Goal: Information Seeking & Learning: Learn about a topic

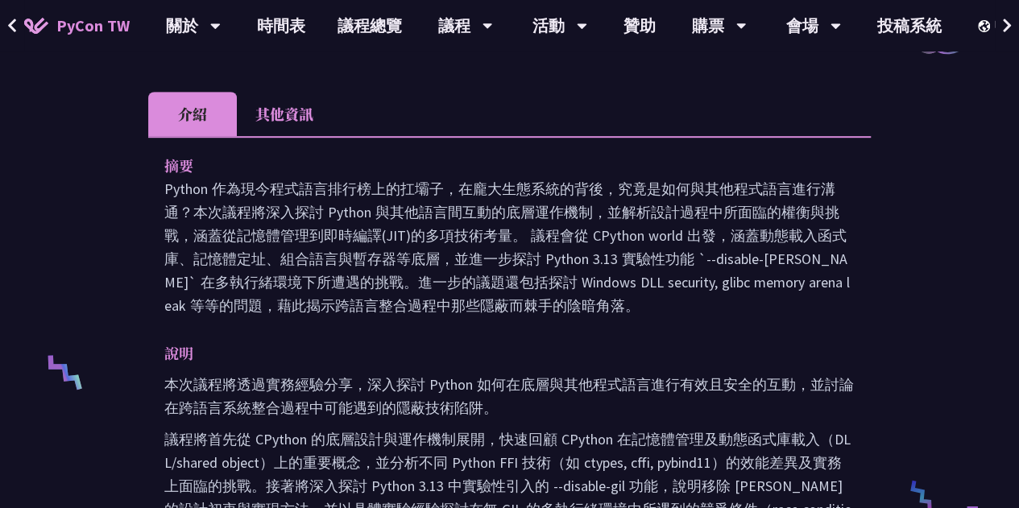
scroll to position [403, 0]
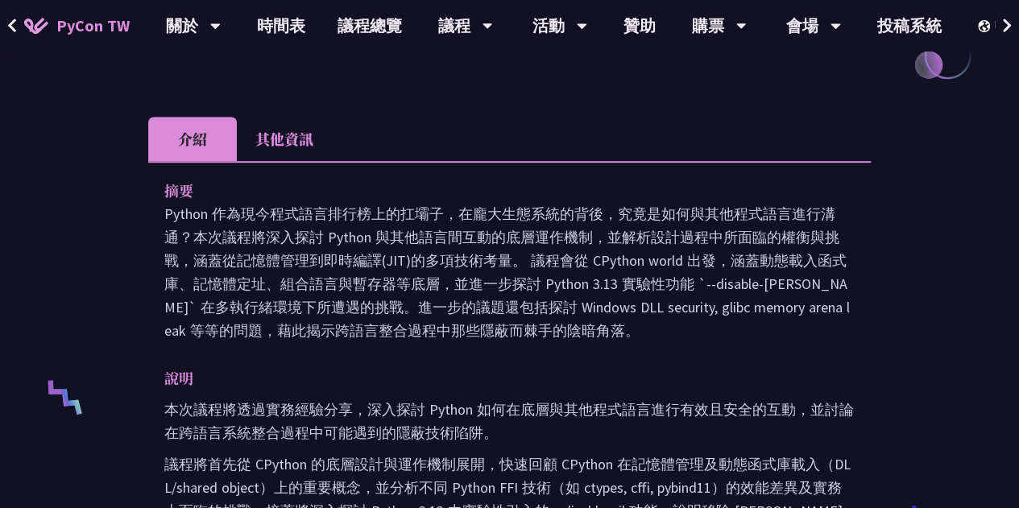
click at [282, 131] on li "其他資訊" at bounding box center [284, 139] width 95 height 44
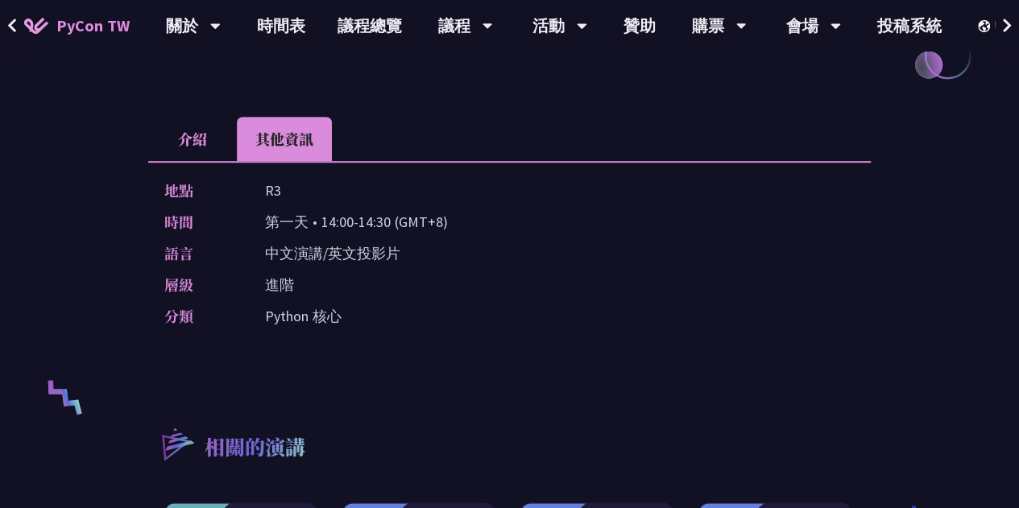
click at [209, 143] on li "介紹" at bounding box center [192, 139] width 89 height 44
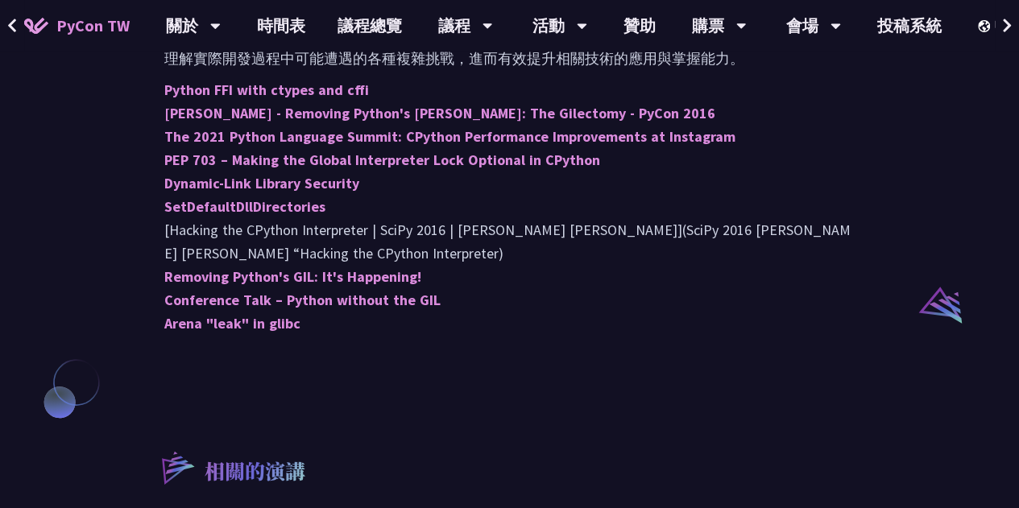
scroll to position [1128, 0]
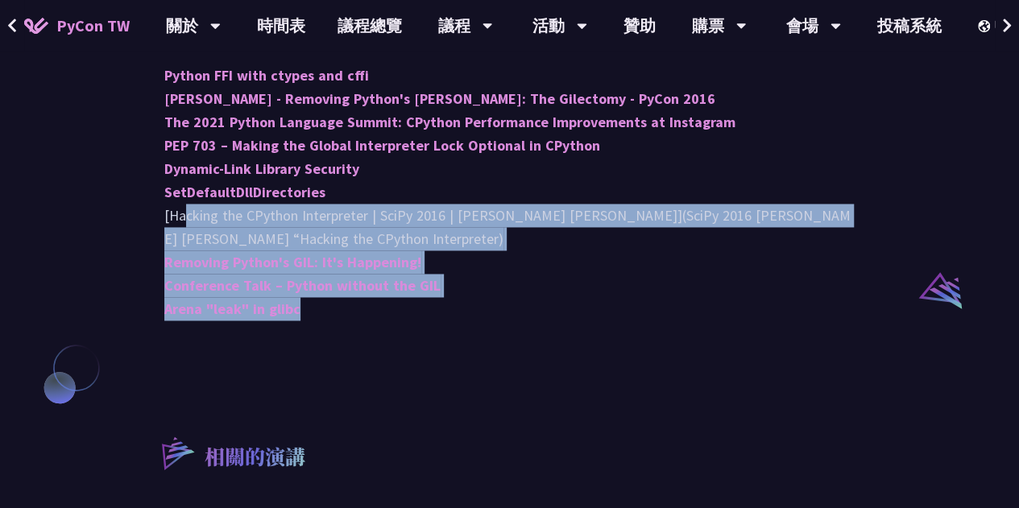
drag, startPoint x: 176, startPoint y: 223, endPoint x: 354, endPoint y: 332, distance: 208.6
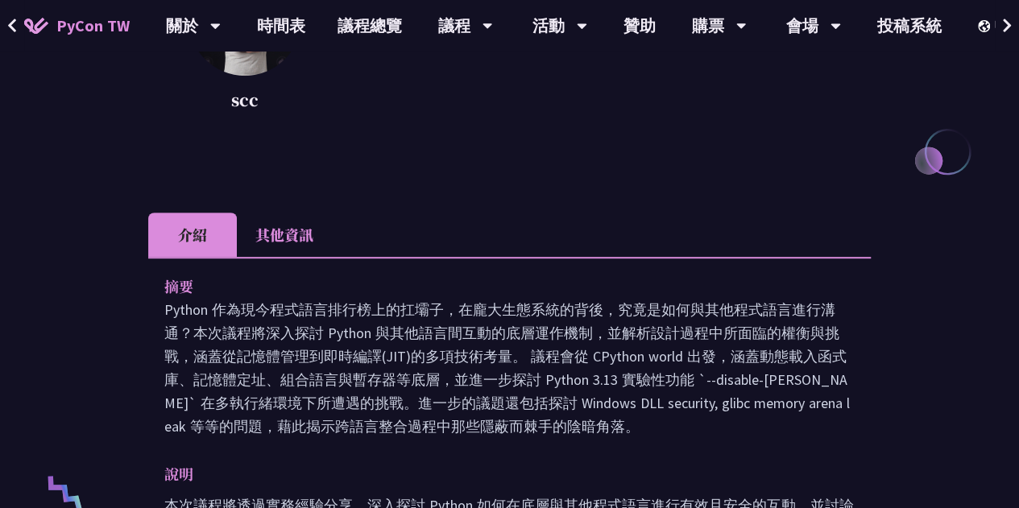
scroll to position [242, 0]
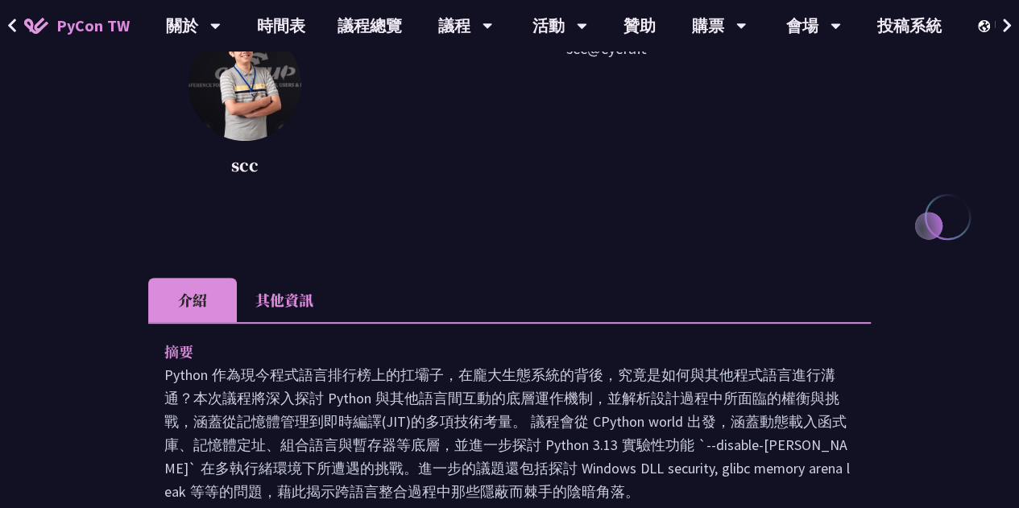
drag, startPoint x: 361, startPoint y: 304, endPoint x: 148, endPoint y: 367, distance: 221.5
click at [282, 299] on li "其他資訊" at bounding box center [284, 300] width 95 height 44
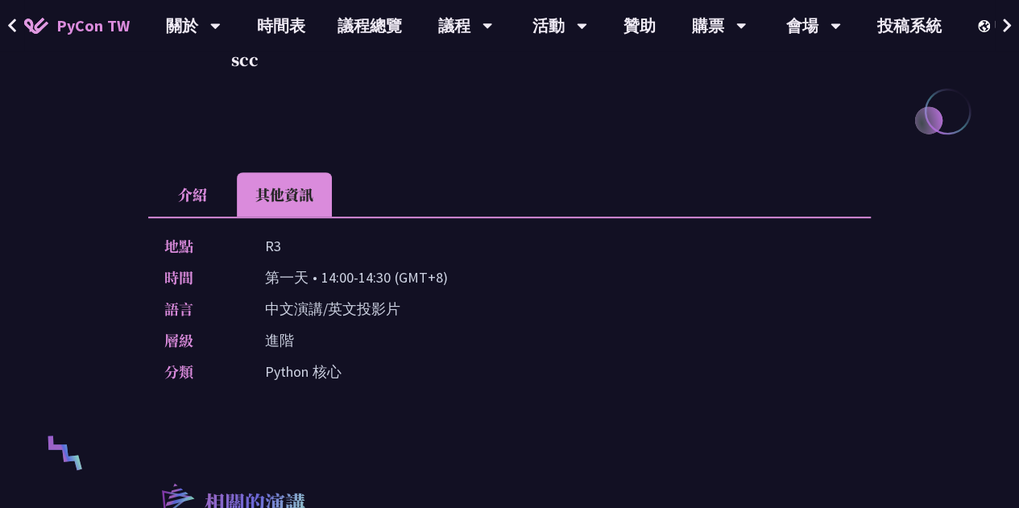
scroll to position [322, 0]
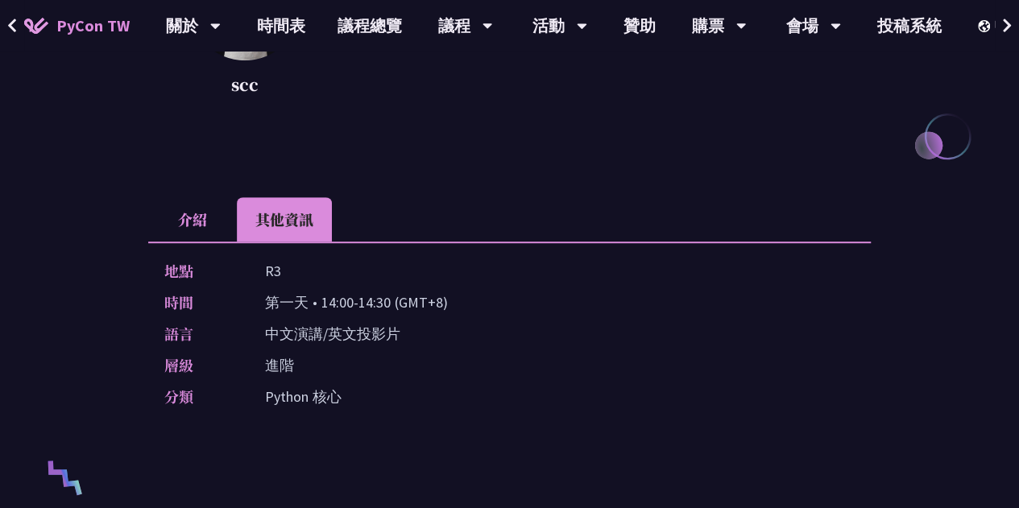
click at [198, 213] on li "介紹" at bounding box center [192, 219] width 89 height 44
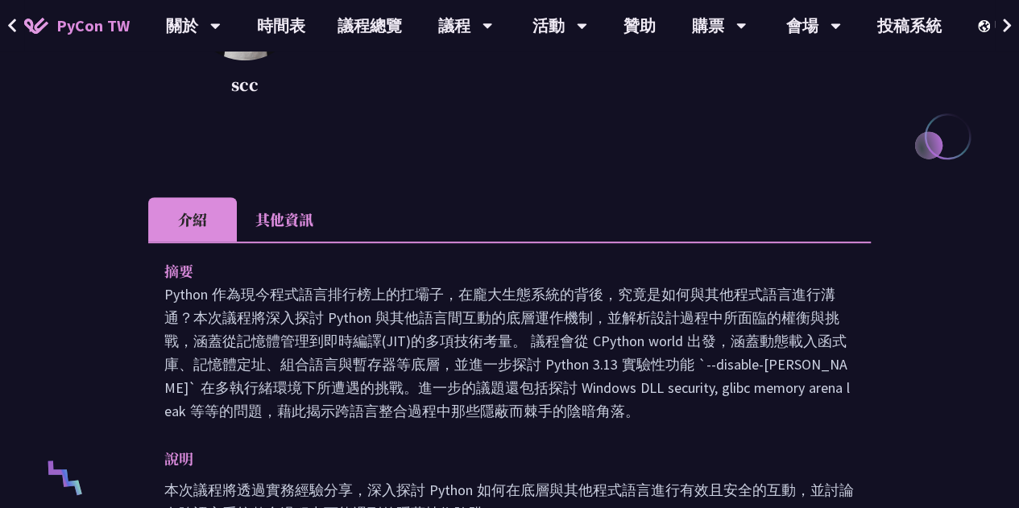
drag, startPoint x: 165, startPoint y: 299, endPoint x: 578, endPoint y: 412, distance: 427.6
click at [578, 412] on p "Python 作為現今程式語言排行榜上的扛壩子，在龐大生態系統的背後，究竟是如何與其他程式語言進行溝通？本次議程將深入探討 Python 與其他語言間互動的底…" at bounding box center [509, 353] width 690 height 140
click at [574, 415] on p "Python 作為現今程式語言排行榜上的扛壩子，在龐大生態系統的背後，究竟是如何與其他程式語言進行溝通？本次議程將深入探討 Python 與其他語言間互動的底…" at bounding box center [509, 353] width 690 height 140
drag, startPoint x: 583, startPoint y: 414, endPoint x: 138, endPoint y: 324, distance: 454.5
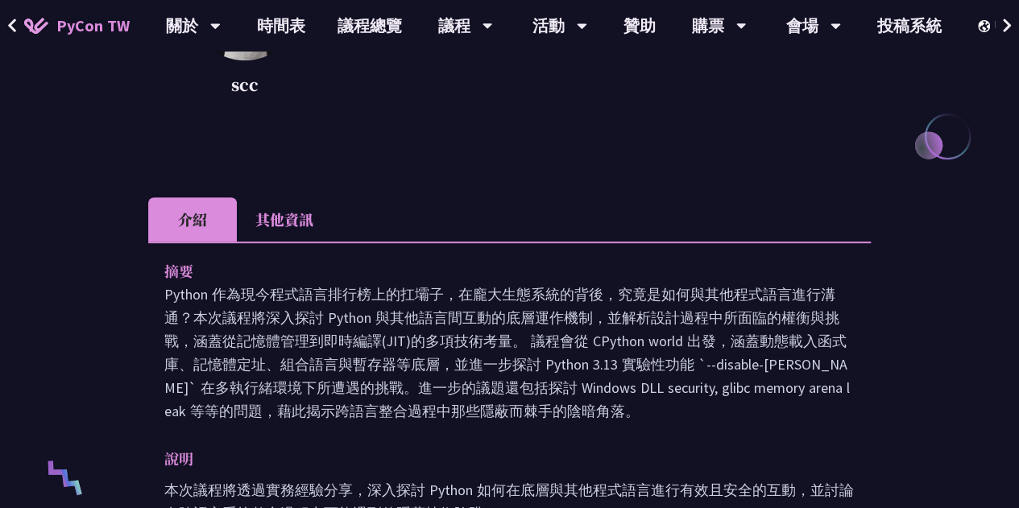
click at [454, 387] on p "Python 作為現今程式語言排行榜上的扛壩子，在龐大生態系統的背後，究竟是如何與其他程式語言進行溝通？本次議程將深入探討 Python 與其他語言間互動的底…" at bounding box center [509, 353] width 690 height 140
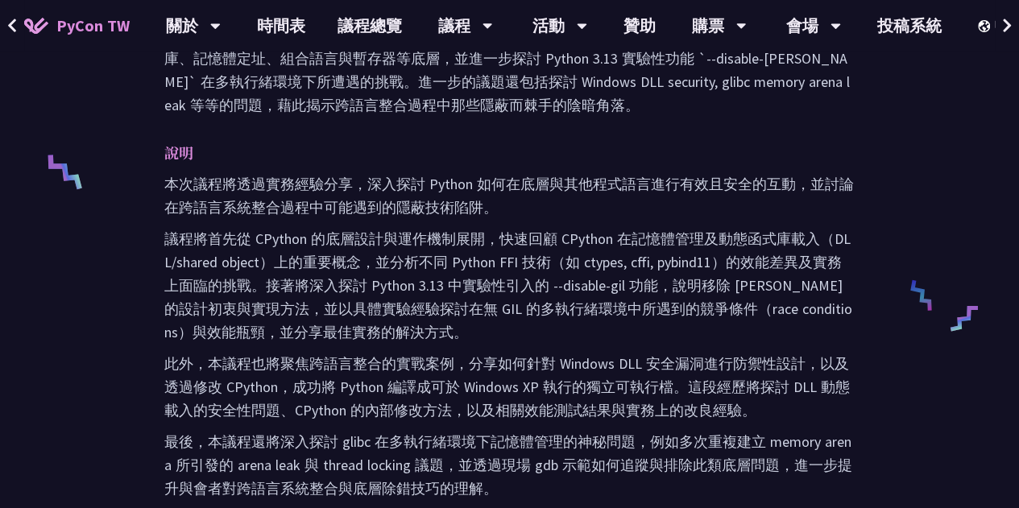
scroll to position [644, 0]
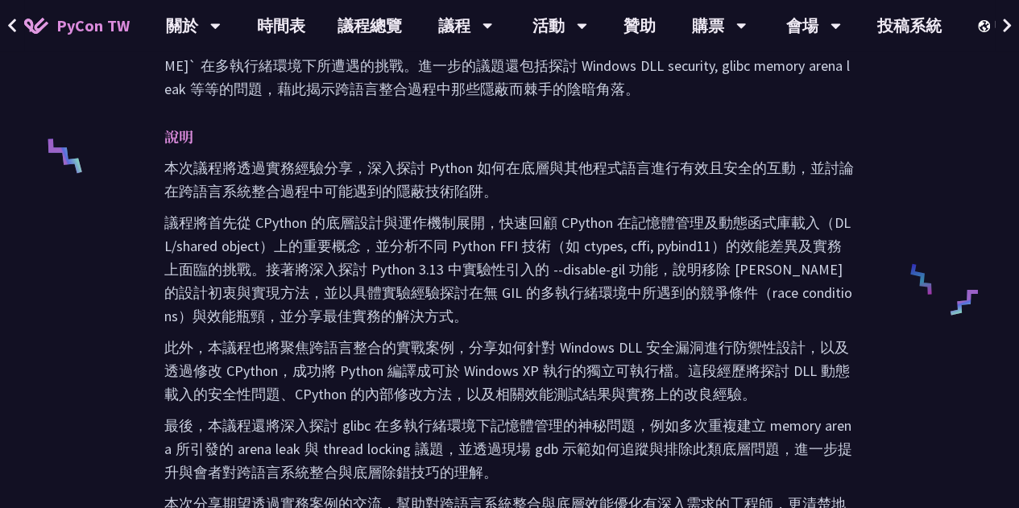
click at [506, 288] on p "議程將首先從 CPython 的底層設計與運作機制展開，快速回顧 CPython 在記憶體管理及動態函式庫載入（DLL/shared object）上的重要概…" at bounding box center [509, 269] width 690 height 117
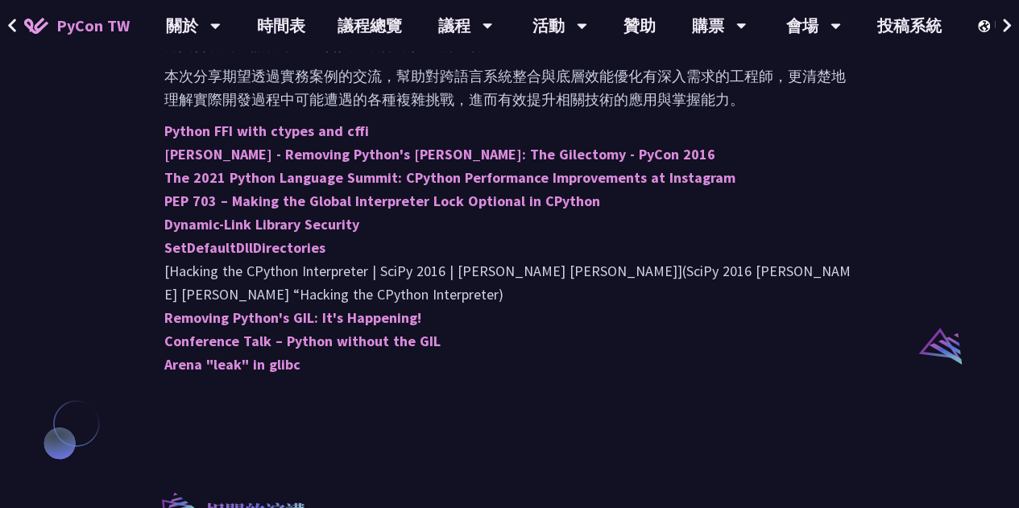
scroll to position [1047, 0]
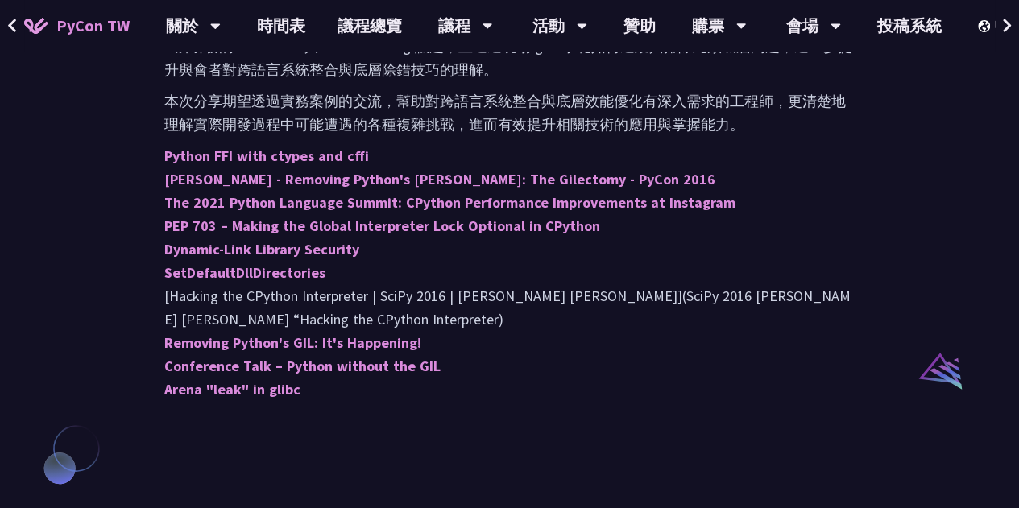
click at [192, 300] on p "Python FFI with ctypes and cffi [PERSON_NAME] - Removing Python's GIL: The Gile…" at bounding box center [509, 272] width 690 height 257
click at [266, 294] on p "Python FFI with ctypes and cffi [PERSON_NAME] - Removing Python's GIL: The Gile…" at bounding box center [509, 272] width 690 height 257
click at [350, 300] on p "Python FFI with ctypes and cffi [PERSON_NAME] - Removing Python's GIL: The Gile…" at bounding box center [509, 272] width 690 height 257
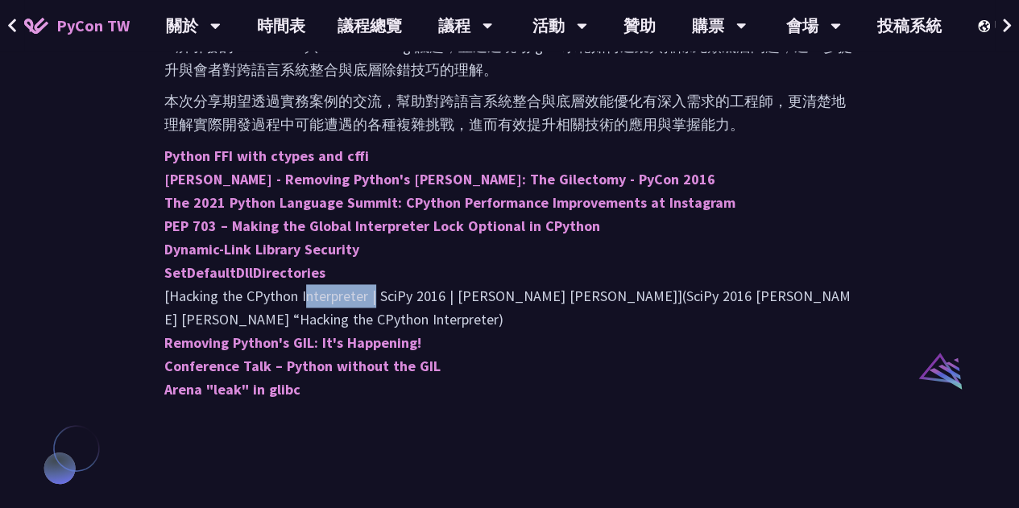
click at [350, 300] on p "Python FFI with ctypes and cffi [PERSON_NAME] - Removing Python's GIL: The Gile…" at bounding box center [509, 272] width 690 height 257
click at [403, 299] on p "Python FFI with ctypes and cffi [PERSON_NAME] - Removing Python's GIL: The Gile…" at bounding box center [509, 272] width 690 height 257
click at [488, 296] on p "Python FFI with ctypes and cffi [PERSON_NAME] - Removing Python's GIL: The Gile…" at bounding box center [509, 272] width 690 height 257
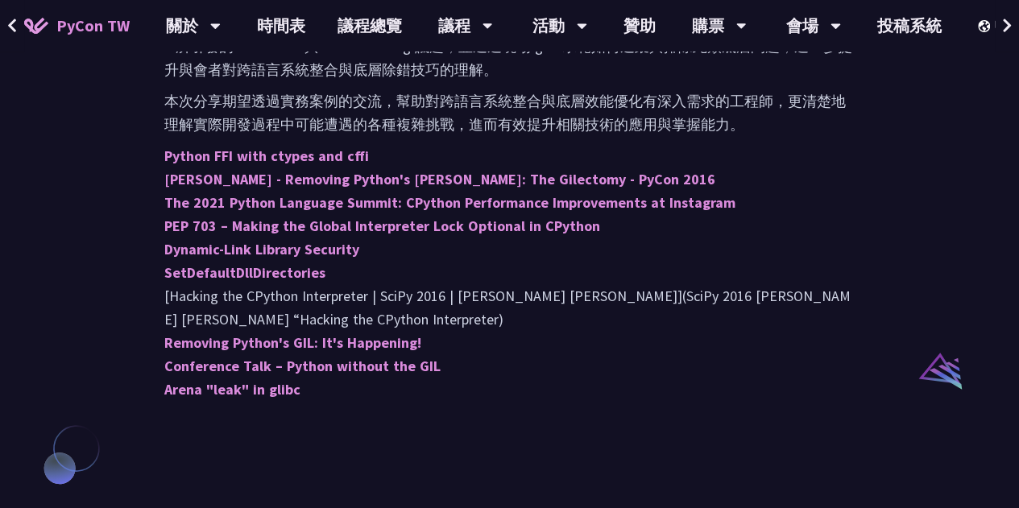
click at [176, 313] on p "Python FFI with ctypes and cffi [PERSON_NAME] - Removing Python's GIL: The Gile…" at bounding box center [509, 272] width 690 height 257
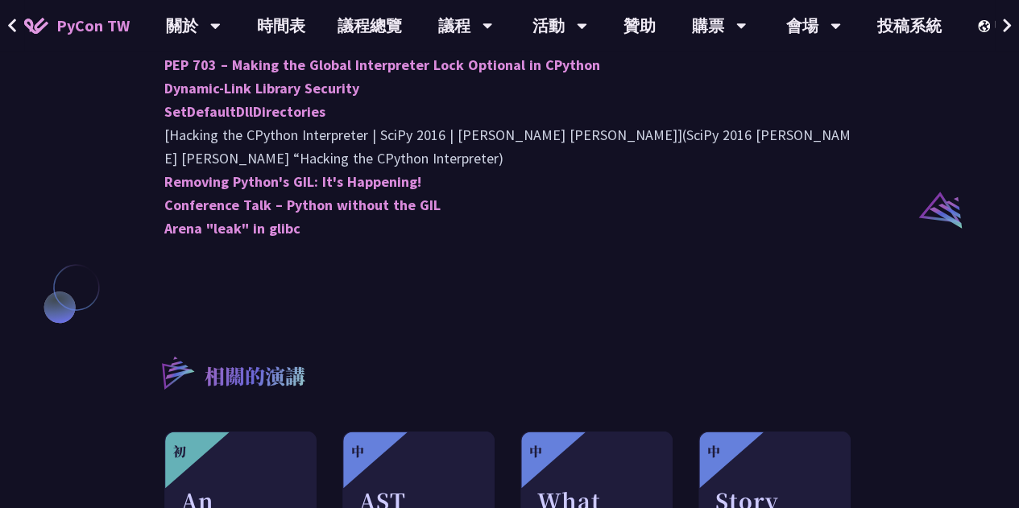
click at [486, 346] on div "相關的演講 初 An Introduction to the GIL for Python Beginners: Disabling It in Python…" at bounding box center [509, 502] width 723 height 379
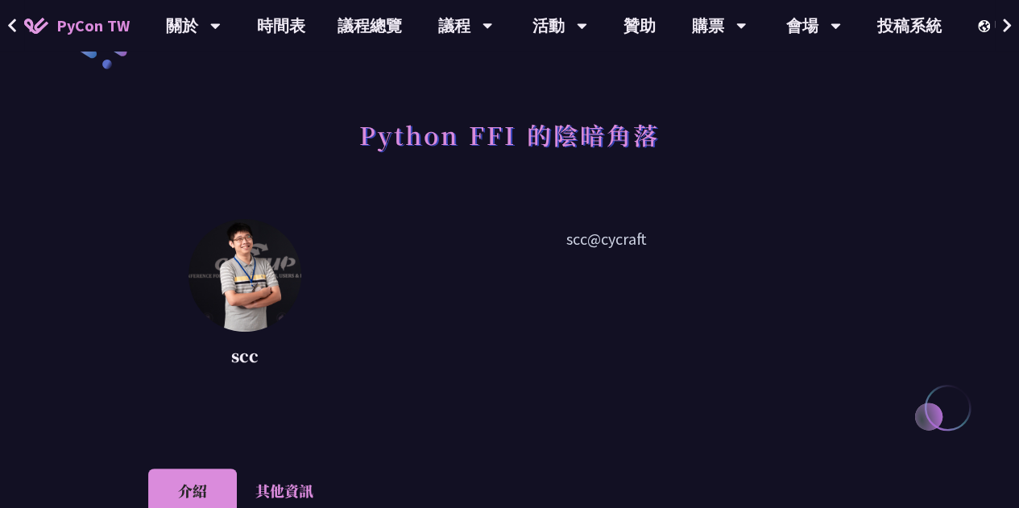
scroll to position [0, 0]
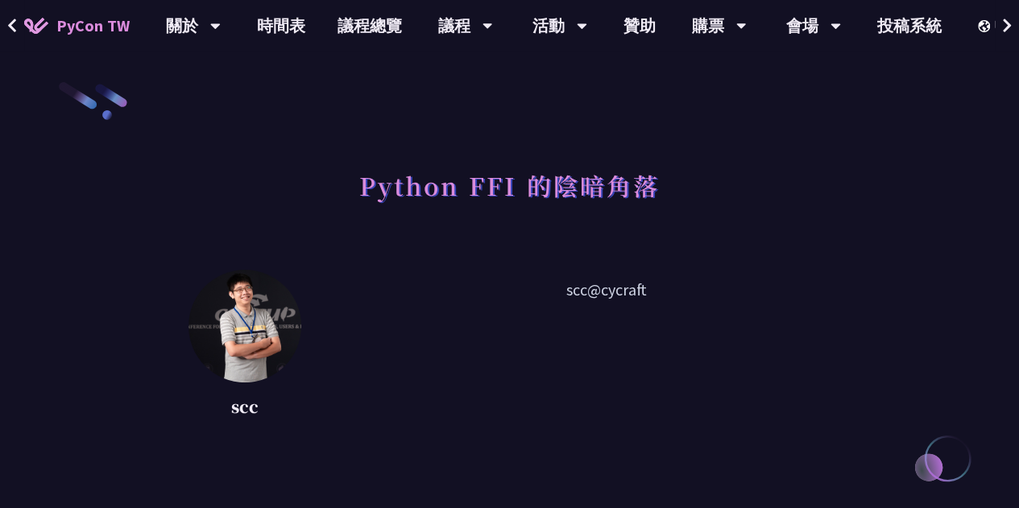
drag, startPoint x: 644, startPoint y: 292, endPoint x: 530, endPoint y: 297, distance: 113.7
click at [530, 297] on p "scc@cycraft" at bounding box center [606, 350] width 529 height 145
click at [719, 324] on p "scc@cycraft" at bounding box center [606, 350] width 529 height 145
click at [221, 33] on div "購票" at bounding box center [193, 26] width 55 height 52
click at [739, 83] on link "購票資訊" at bounding box center [718, 75] width 155 height 38
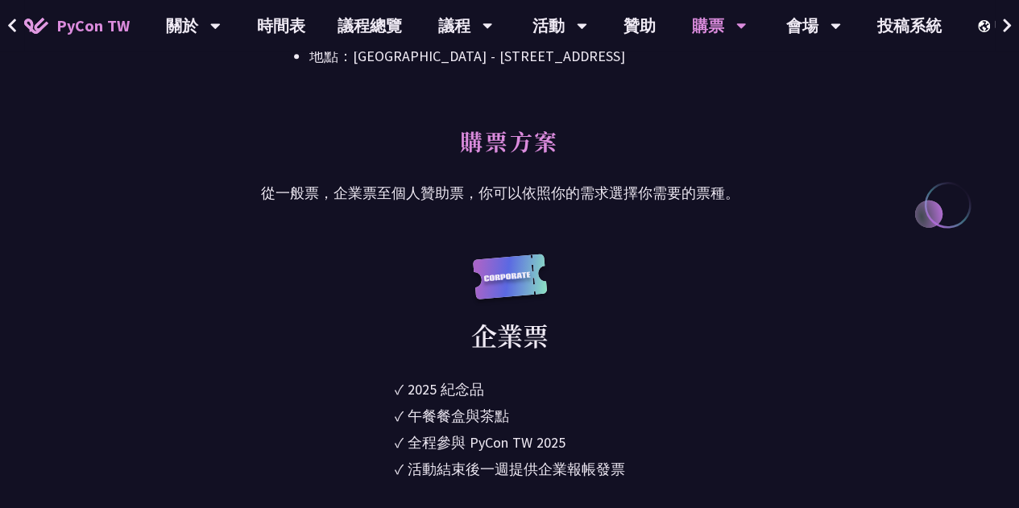
scroll to position [725, 0]
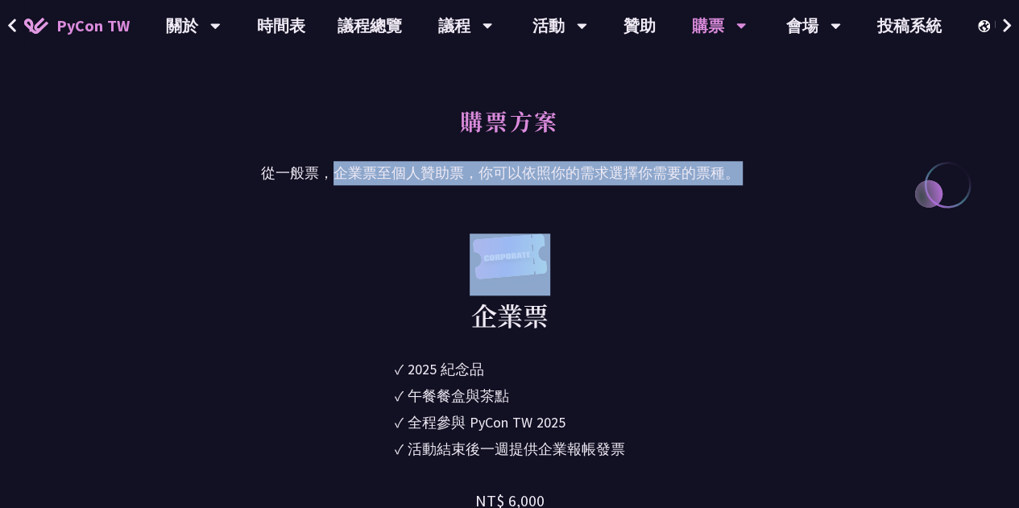
drag, startPoint x: 335, startPoint y: 180, endPoint x: 744, endPoint y: 190, distance: 409.3
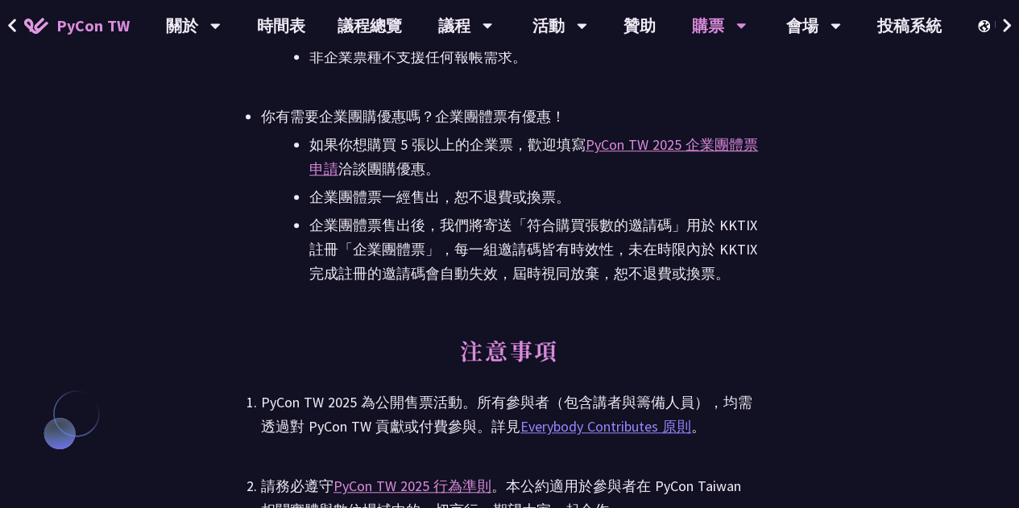
scroll to position [3544, 0]
